Goal: Task Accomplishment & Management: Use online tool/utility

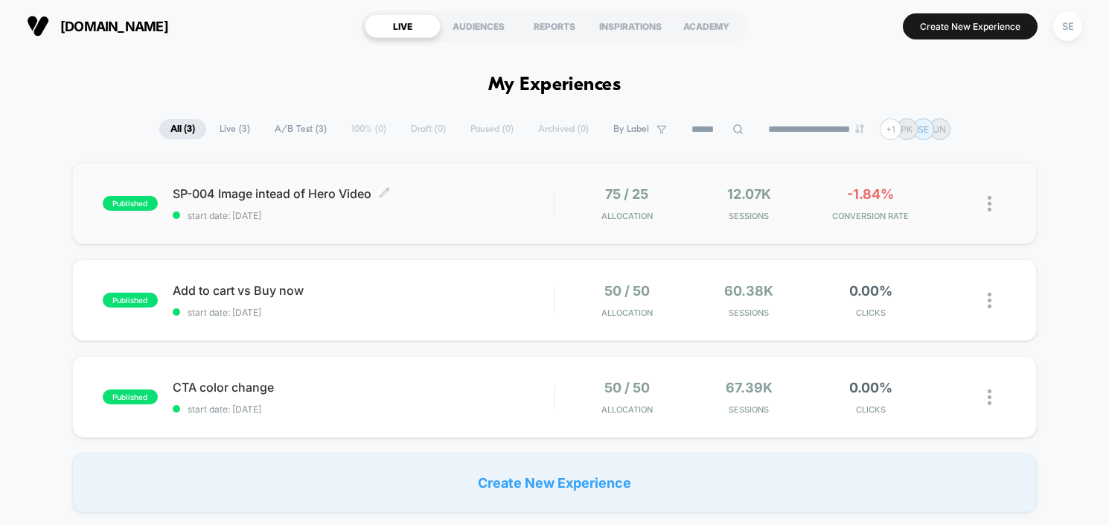
click at [267, 204] on div "SP-004 Image intead of Hero Video Click to edit experience details Click to edi…" at bounding box center [363, 203] width 381 height 35
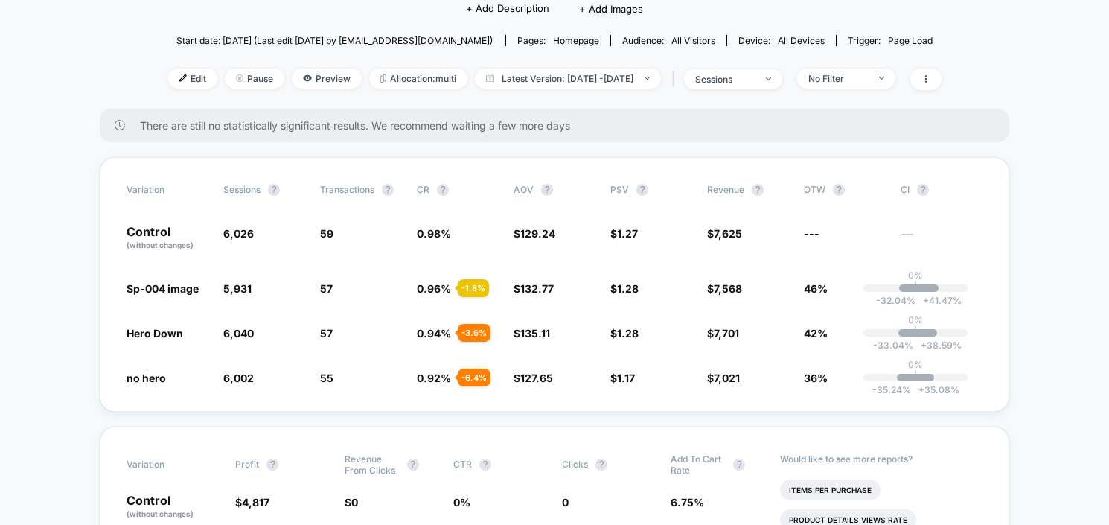
scroll to position [193, 0]
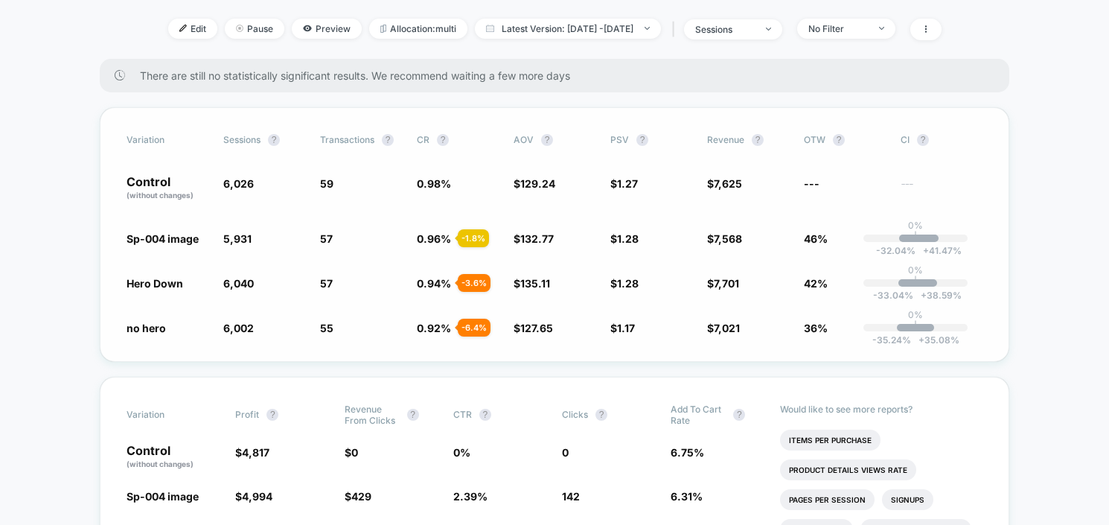
click at [474, 284] on div "- 3.6 %" at bounding box center [474, 283] width 33 height 18
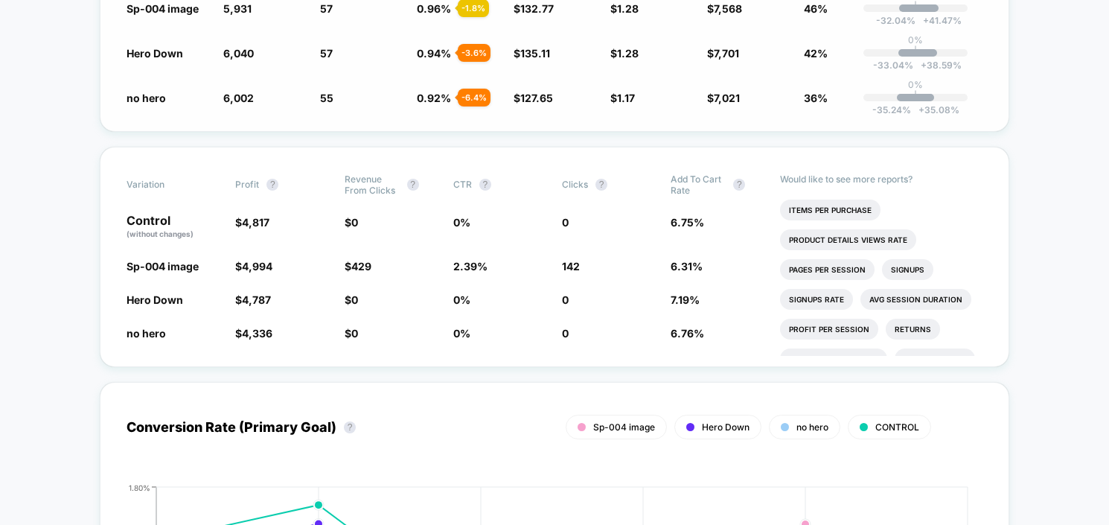
scroll to position [482, 0]
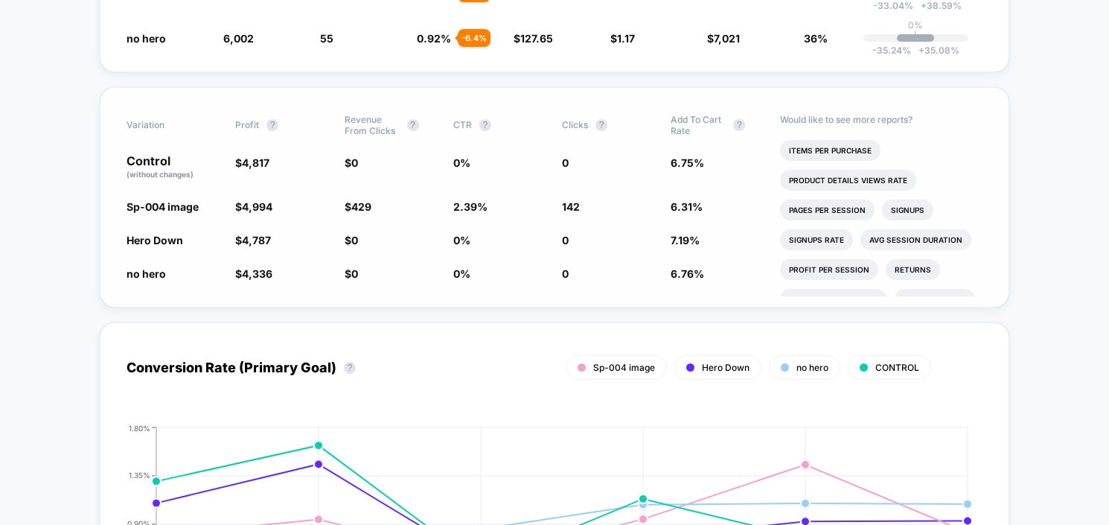
click at [358, 205] on span "429" at bounding box center [361, 206] width 20 height 13
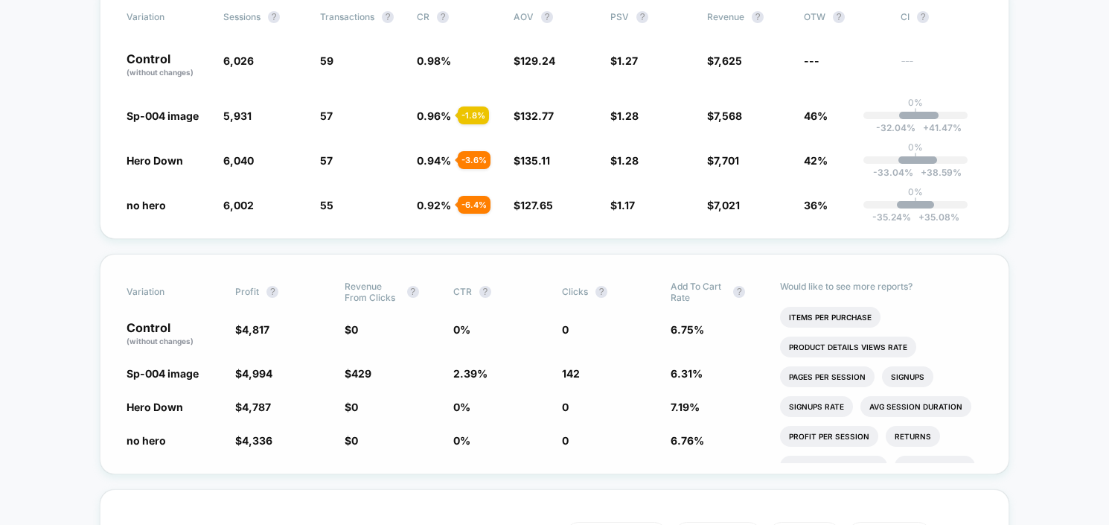
scroll to position [302, 0]
